Goal: Information Seeking & Learning: Check status

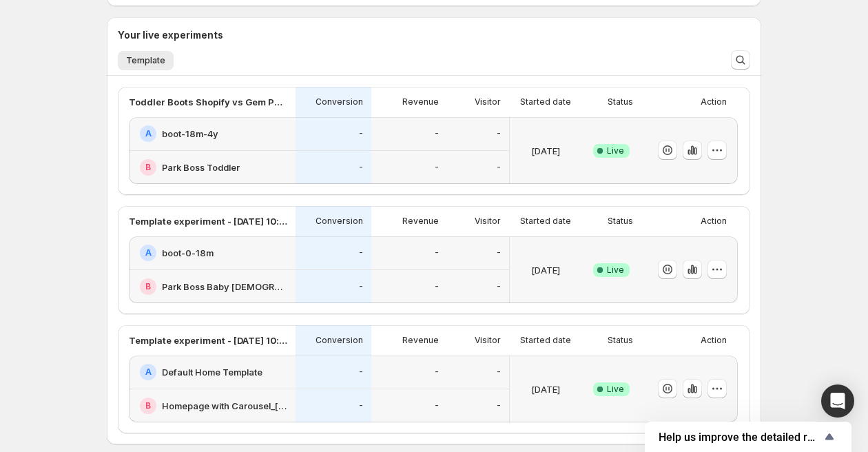
scroll to position [300, 0]
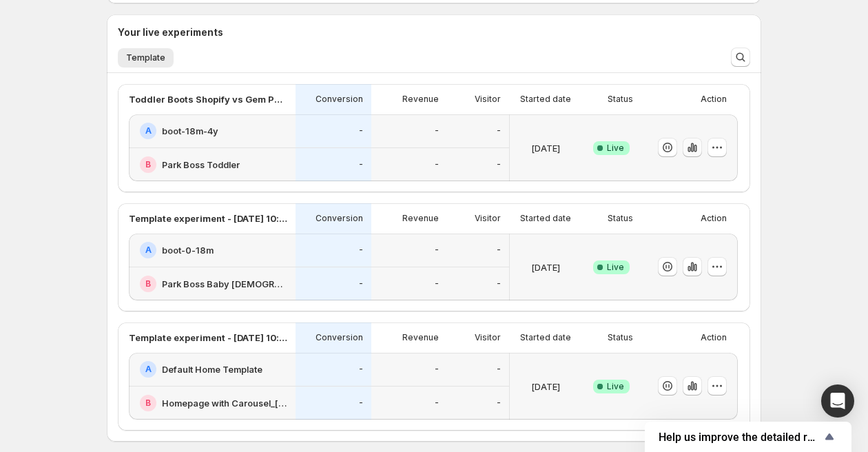
click at [689, 148] on icon "button" at bounding box center [693, 148] width 14 height 14
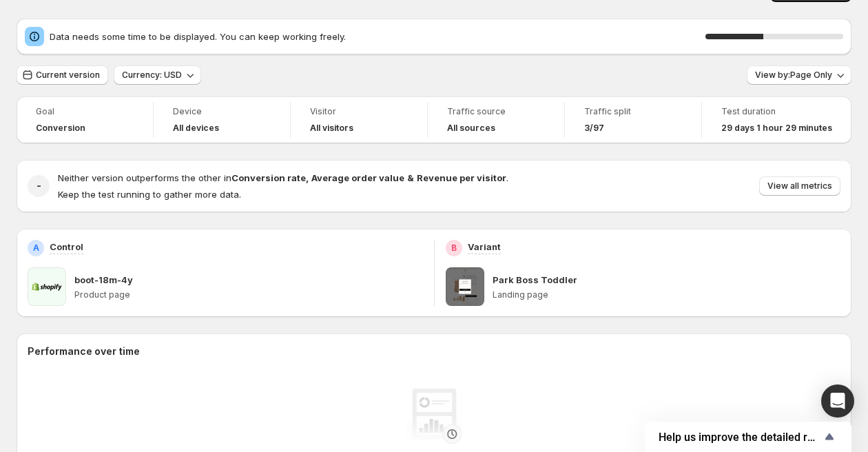
scroll to position [3, 0]
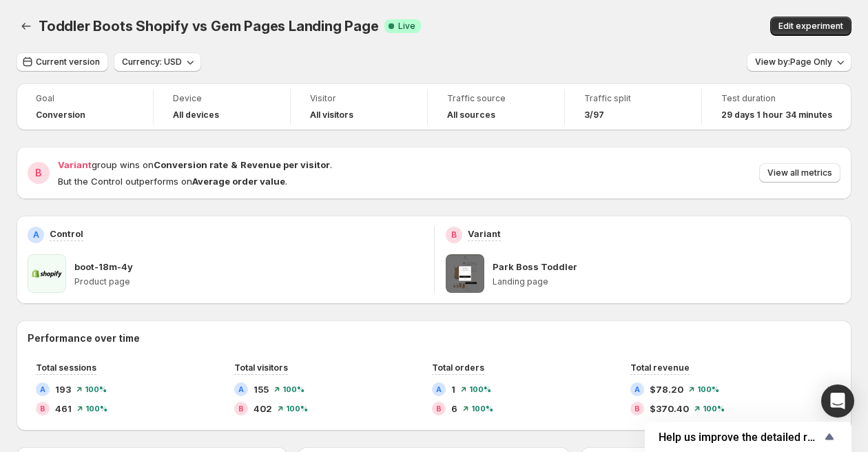
scroll to position [2, 0]
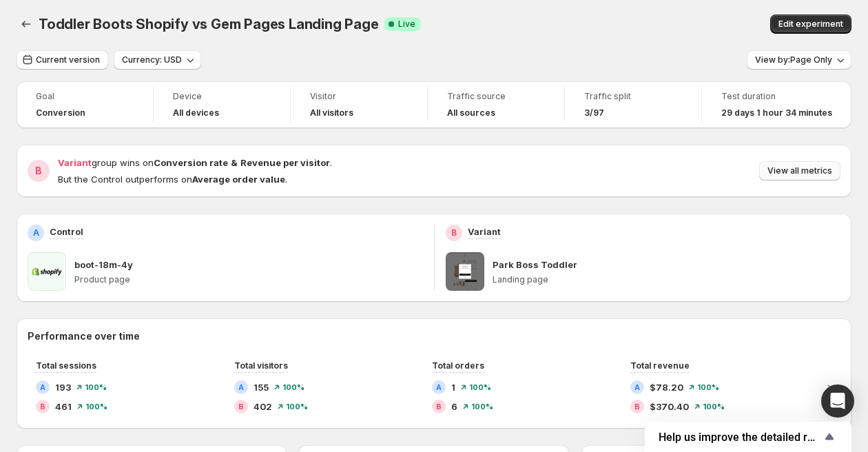
click at [783, 167] on span "View all metrics" at bounding box center [800, 170] width 65 height 11
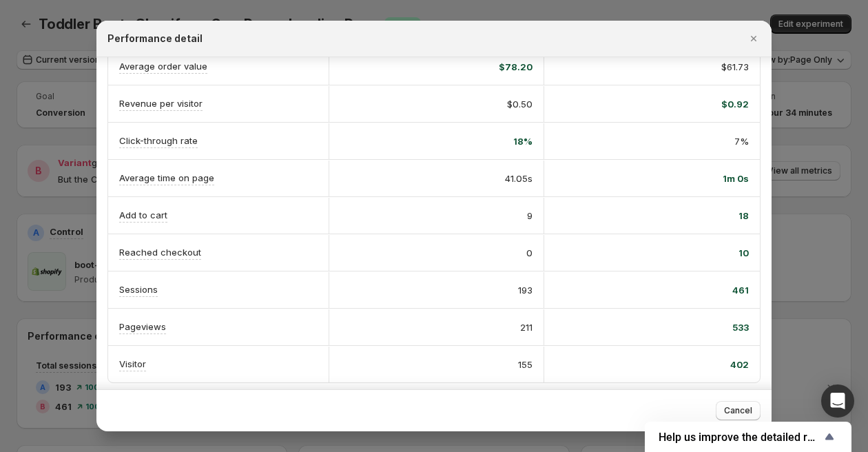
scroll to position [0, 0]
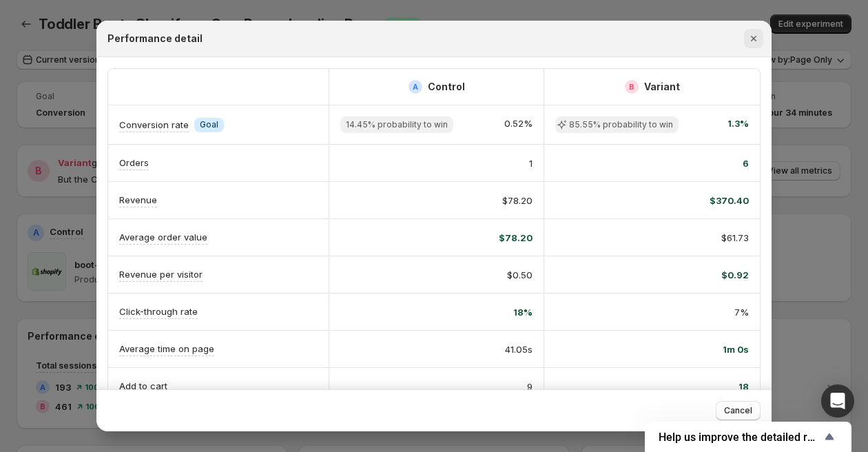
click at [753, 37] on icon "Close" at bounding box center [754, 39] width 14 height 14
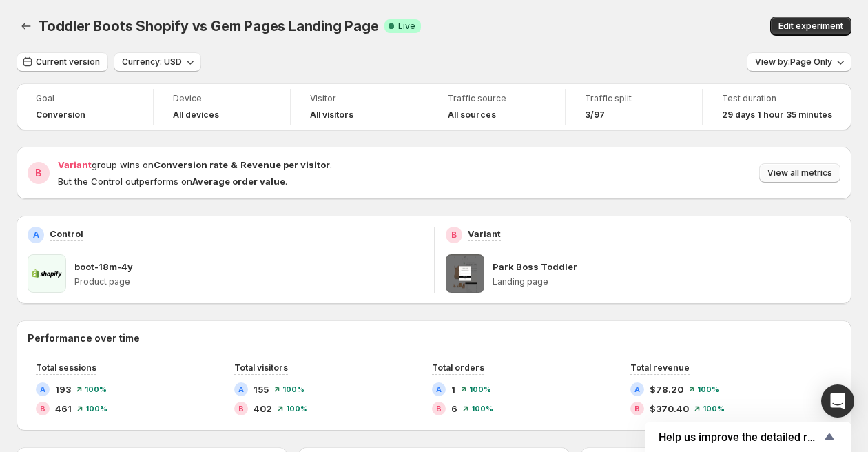
click at [786, 167] on button "View all metrics" at bounding box center [800, 172] width 81 height 19
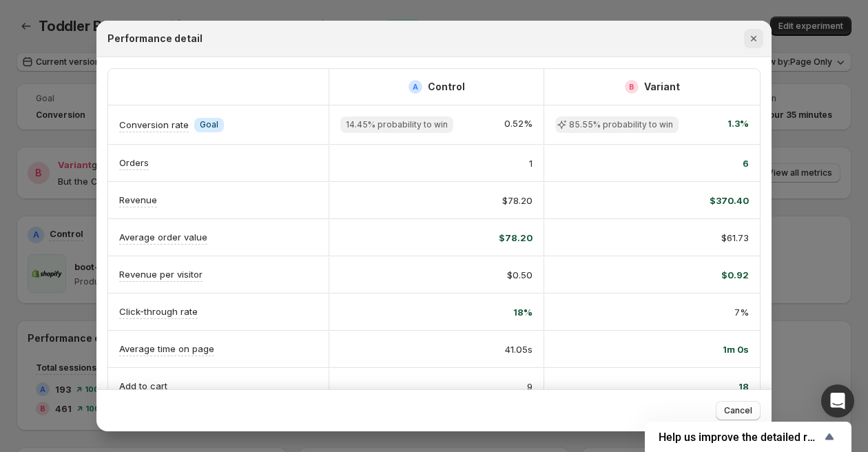
click at [747, 34] on icon "Close" at bounding box center [754, 39] width 14 height 14
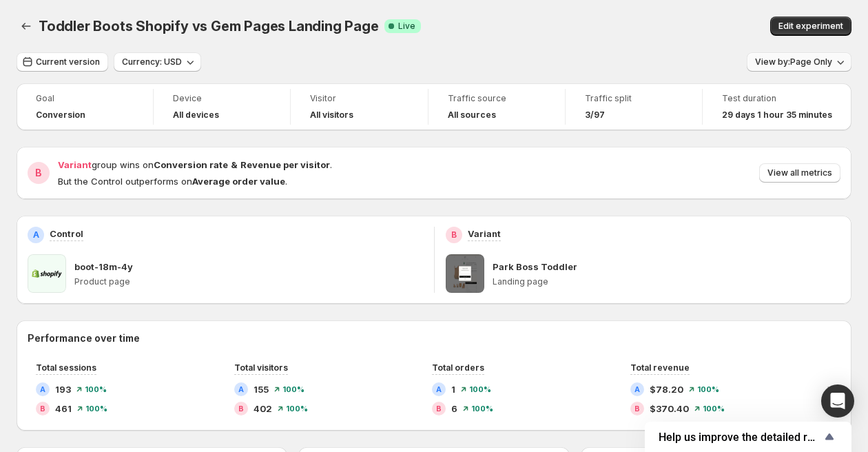
click at [810, 63] on span "View by: Page Only" at bounding box center [793, 62] width 77 height 11
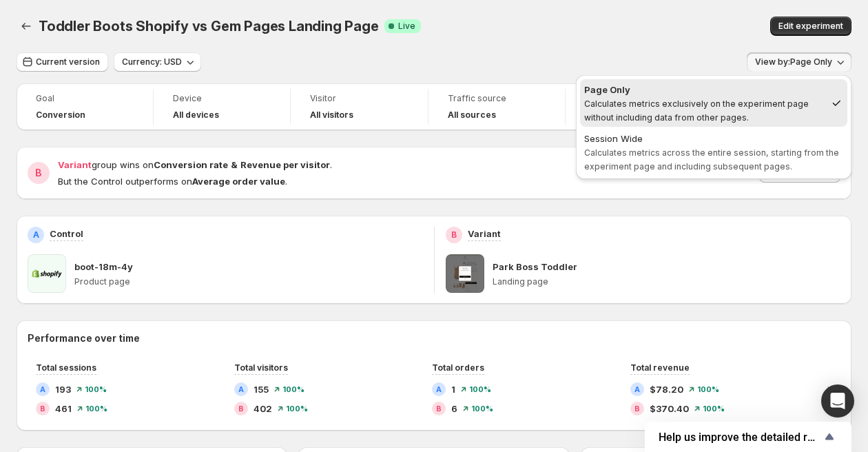
click at [653, 52] on div "Current version Currency: USD View by: Page Only" at bounding box center [434, 62] width 835 height 20
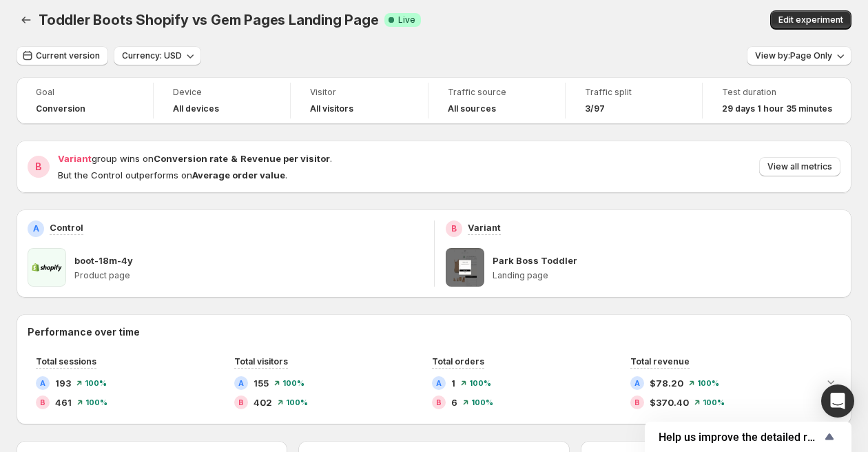
scroll to position [6, 0]
click at [792, 168] on span "View all metrics" at bounding box center [800, 167] width 65 height 11
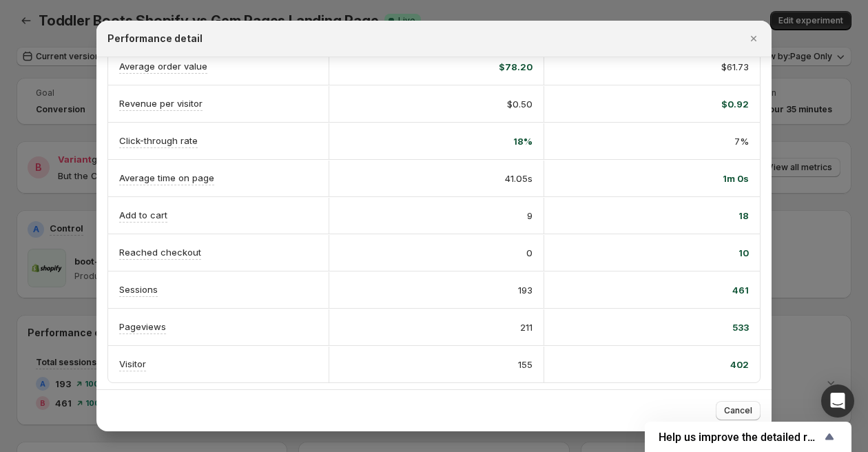
scroll to position [0, 0]
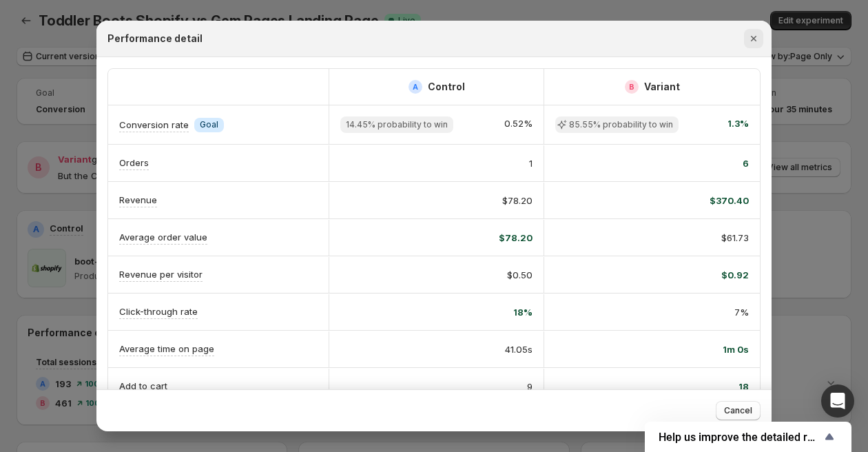
click at [753, 39] on icon "Close" at bounding box center [754, 39] width 6 height 6
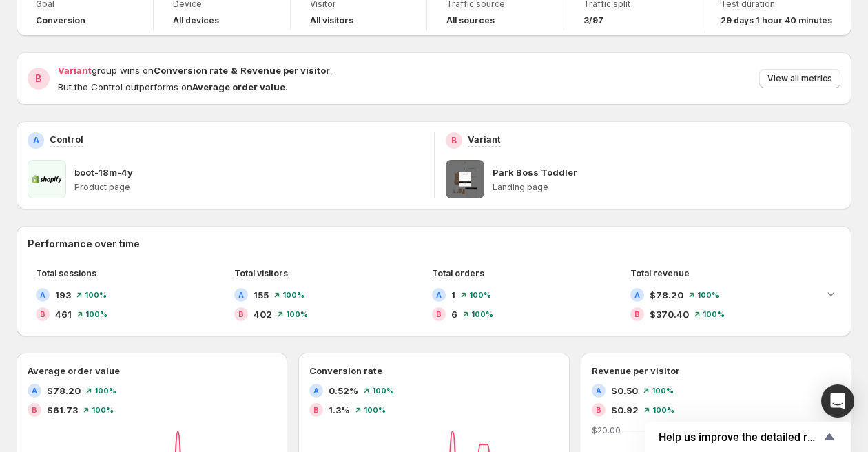
scroll to position [96, 0]
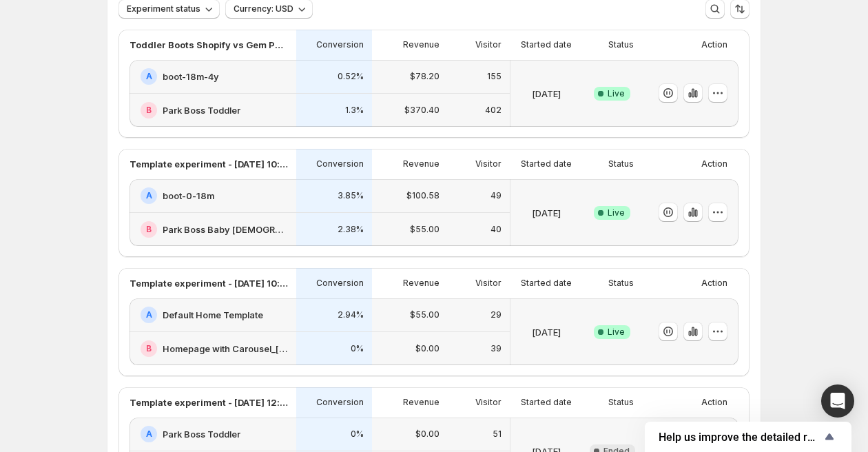
scroll to position [99, 0]
